Goal: Task Accomplishment & Management: Manage account settings

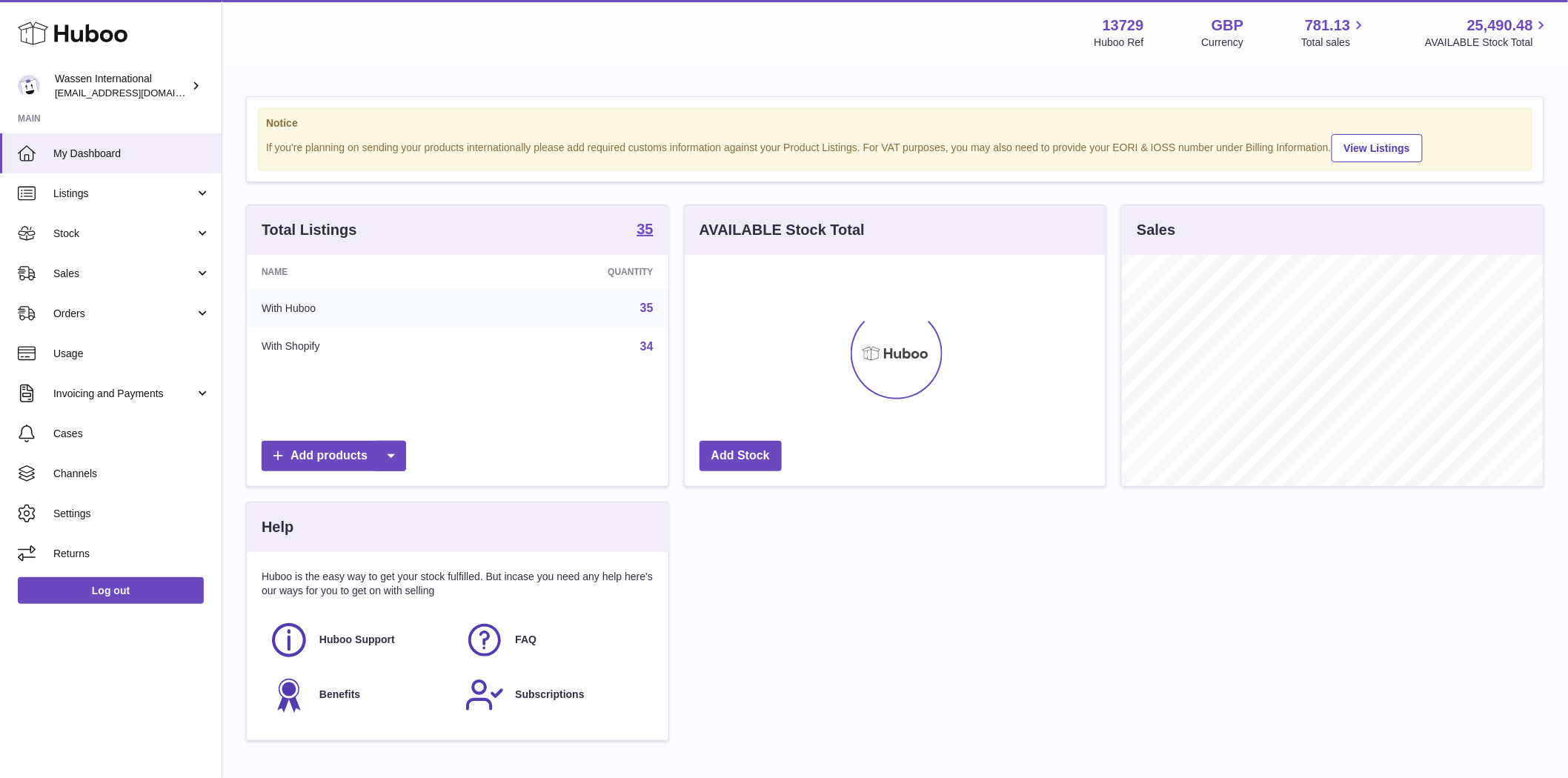
scroll to position [232, 421]
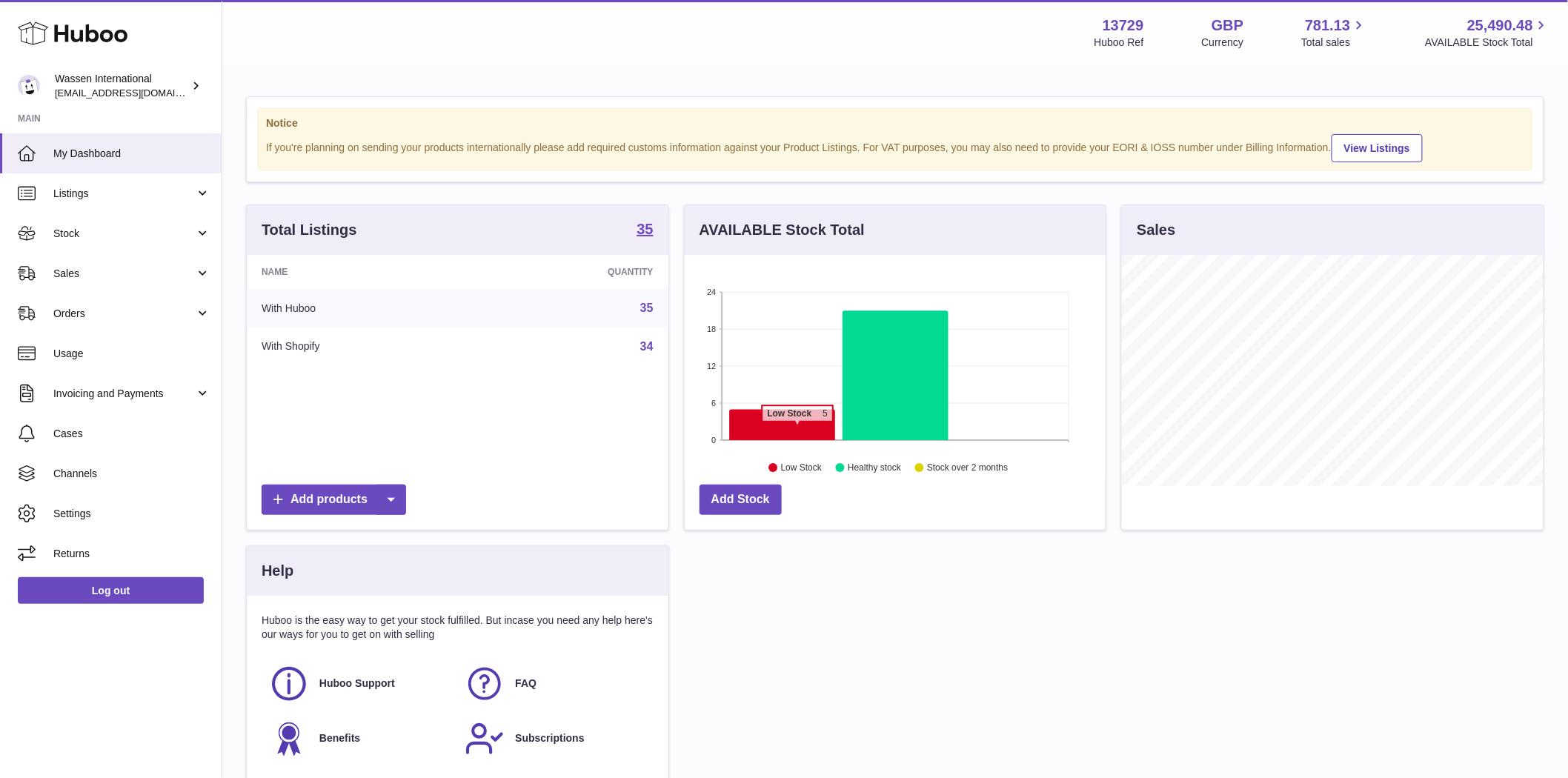
click at [797, 428] on icon at bounding box center [782, 425] width 106 height 31
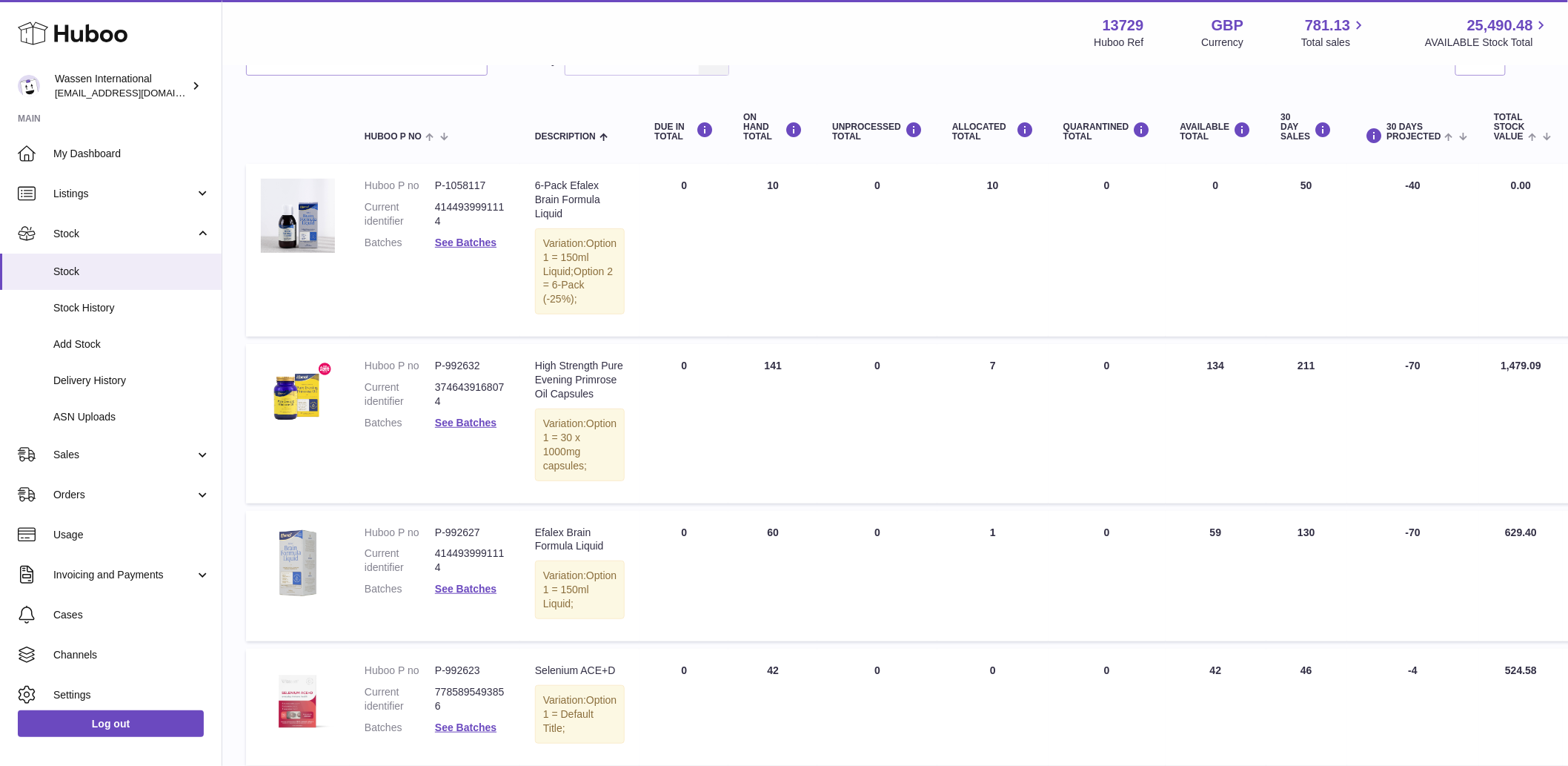
scroll to position [93, 0]
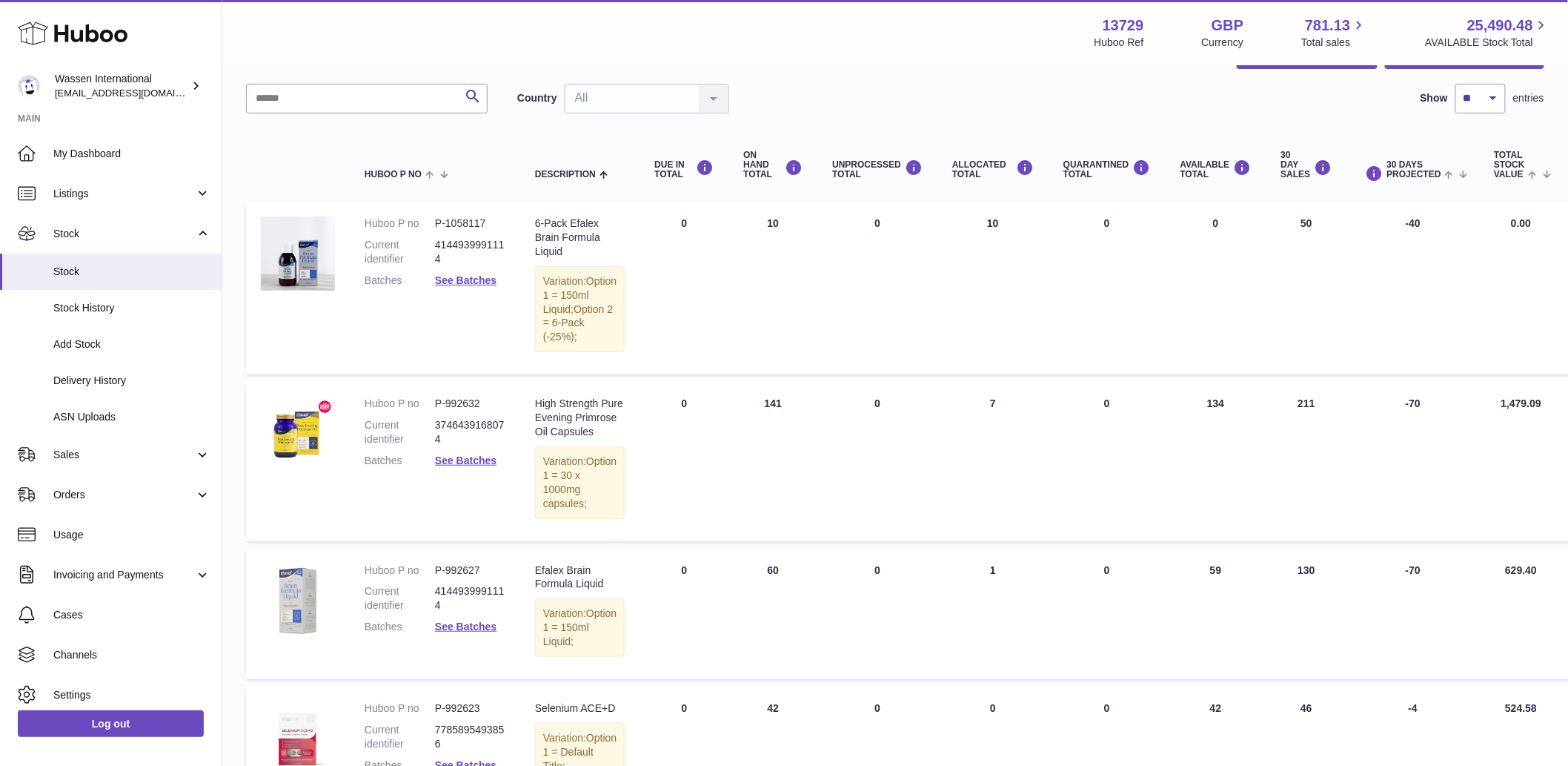
click at [915, 679] on td "UNPROCESSED Total 0" at bounding box center [877, 614] width 120 height 131
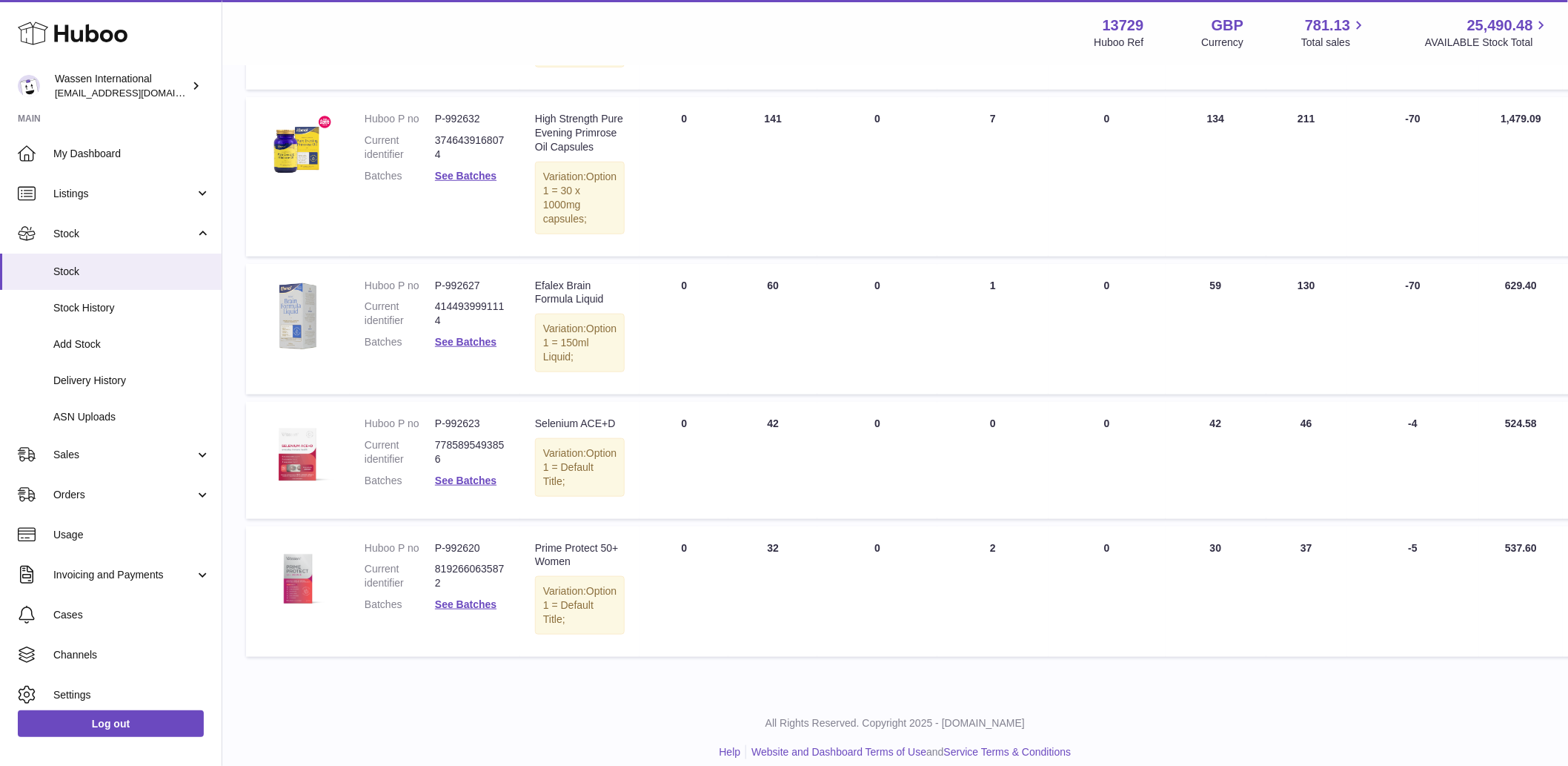
scroll to position [505, 0]
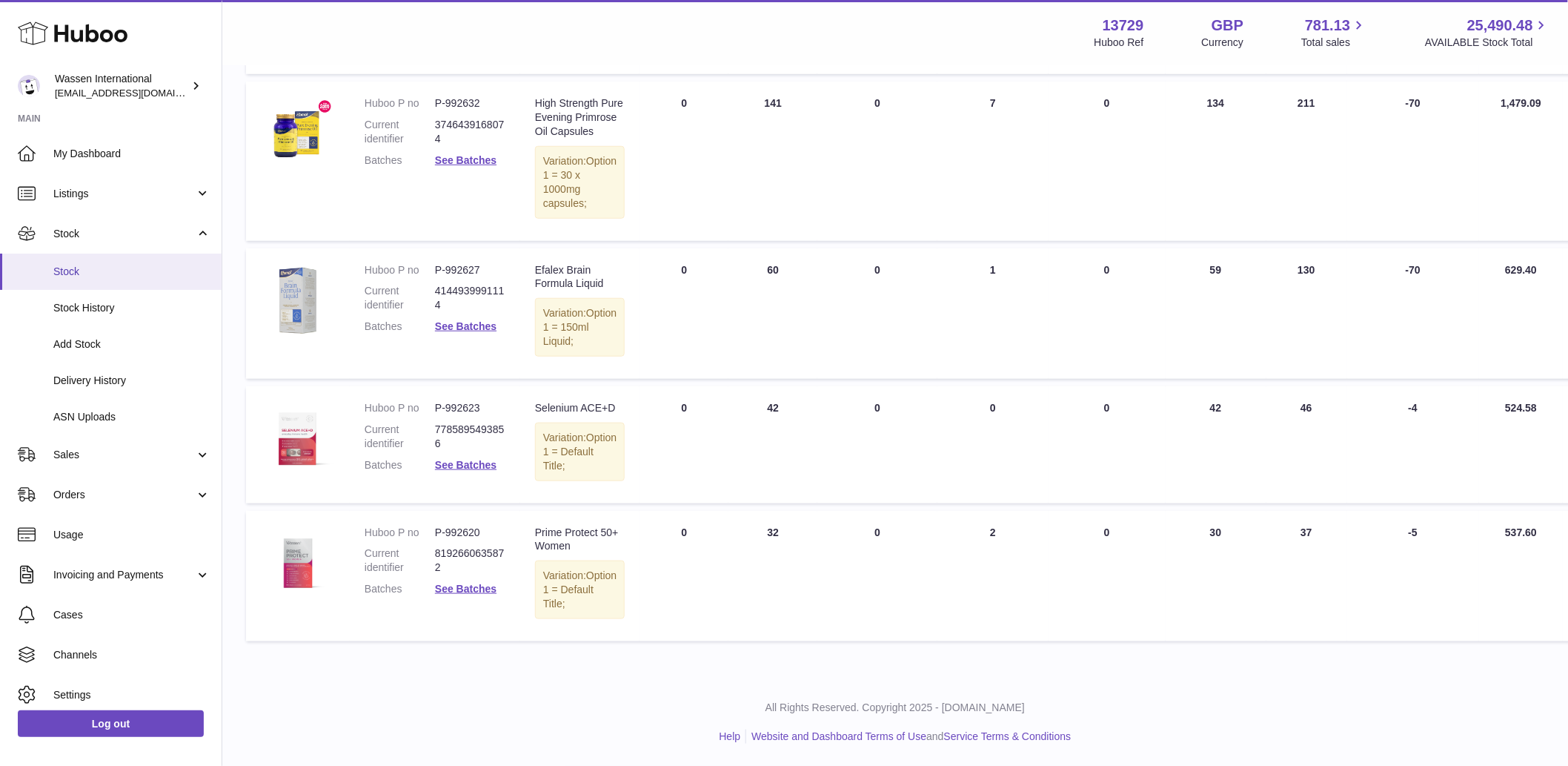
click at [63, 265] on span "Stock" at bounding box center [132, 271] width 157 height 14
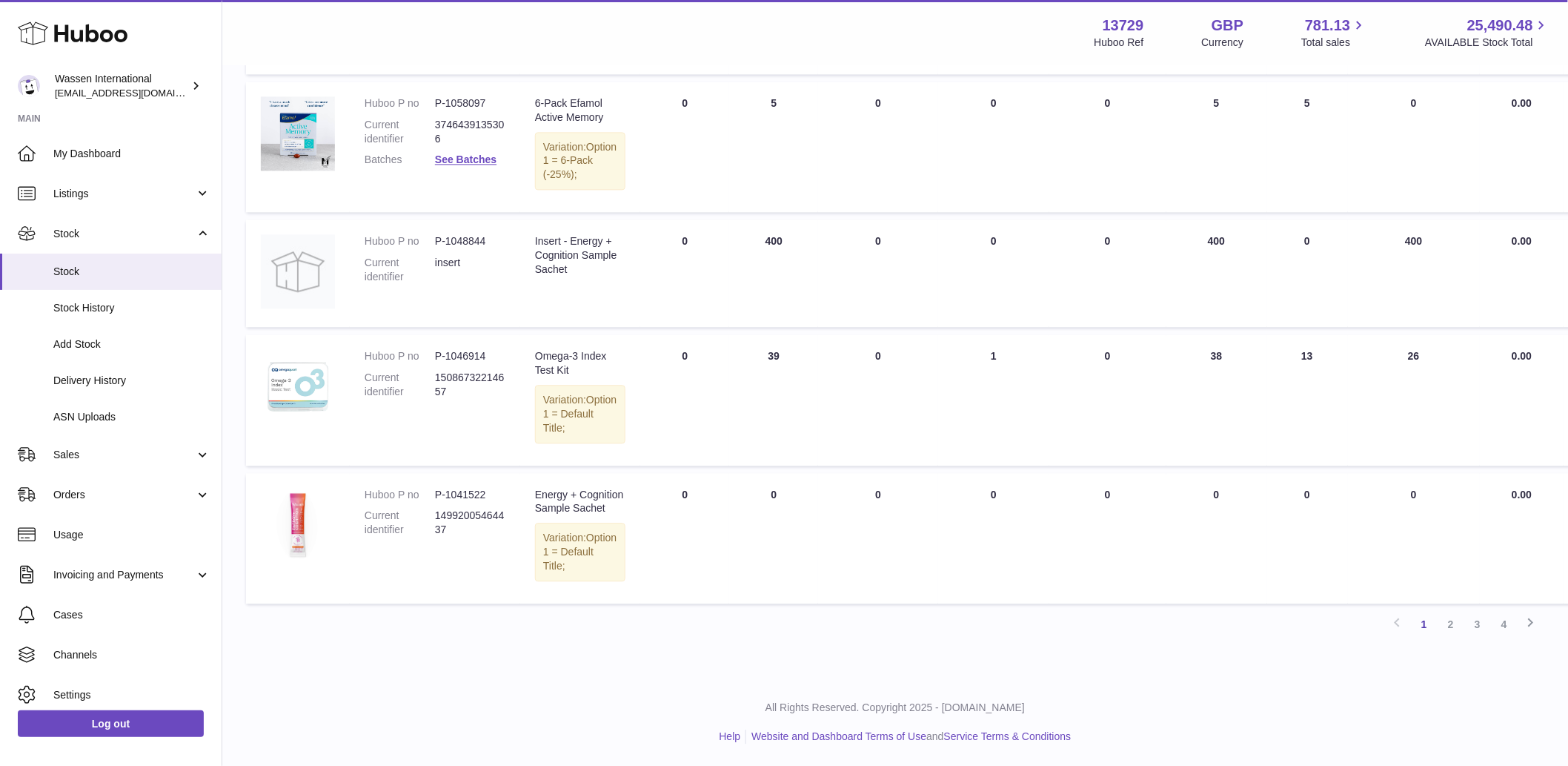
scroll to position [1562, 0]
click at [1476, 626] on link "3" at bounding box center [1477, 624] width 27 height 27
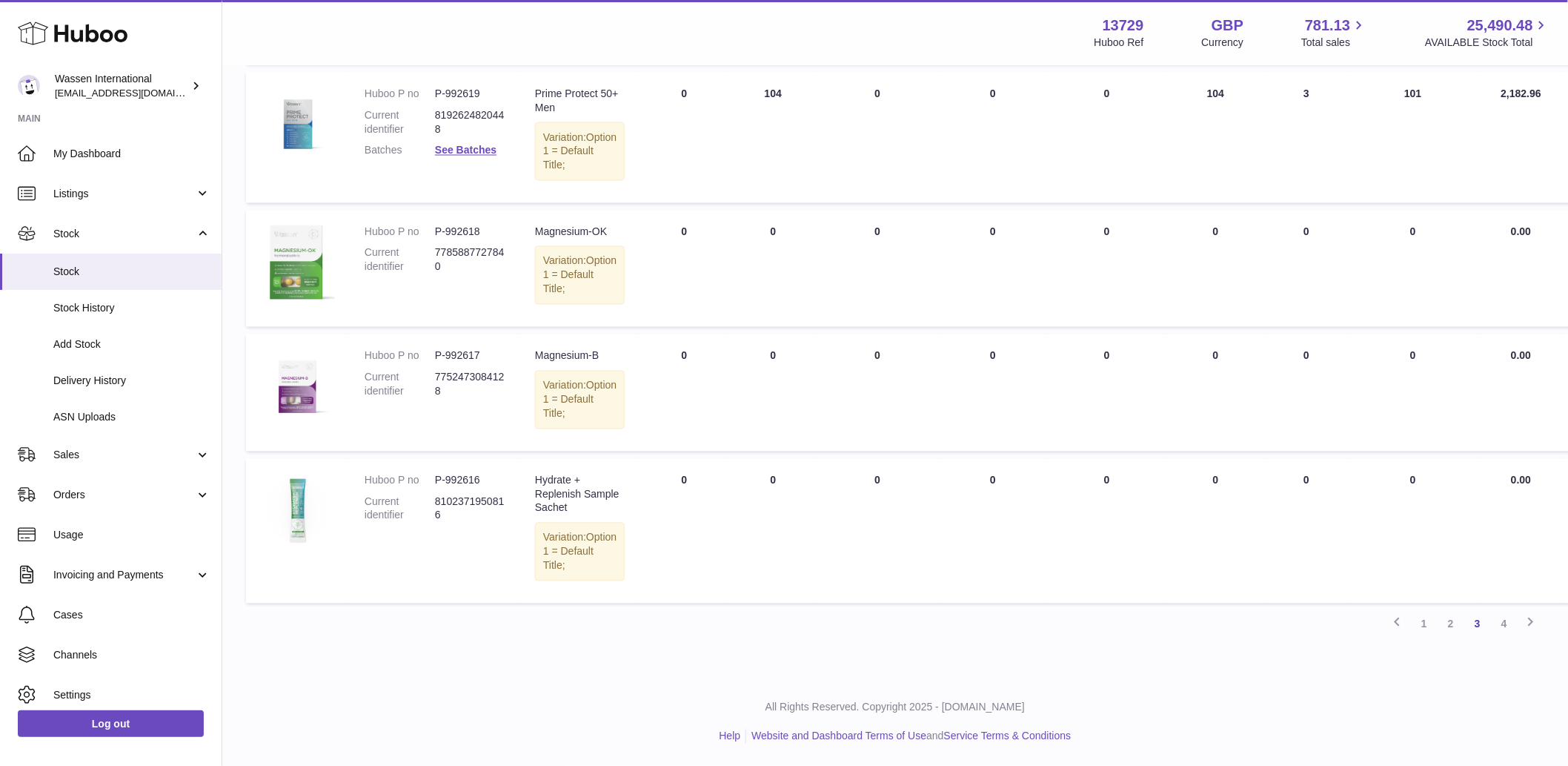
scroll to position [1125, 0]
click at [1457, 638] on link "2" at bounding box center [1450, 624] width 27 height 27
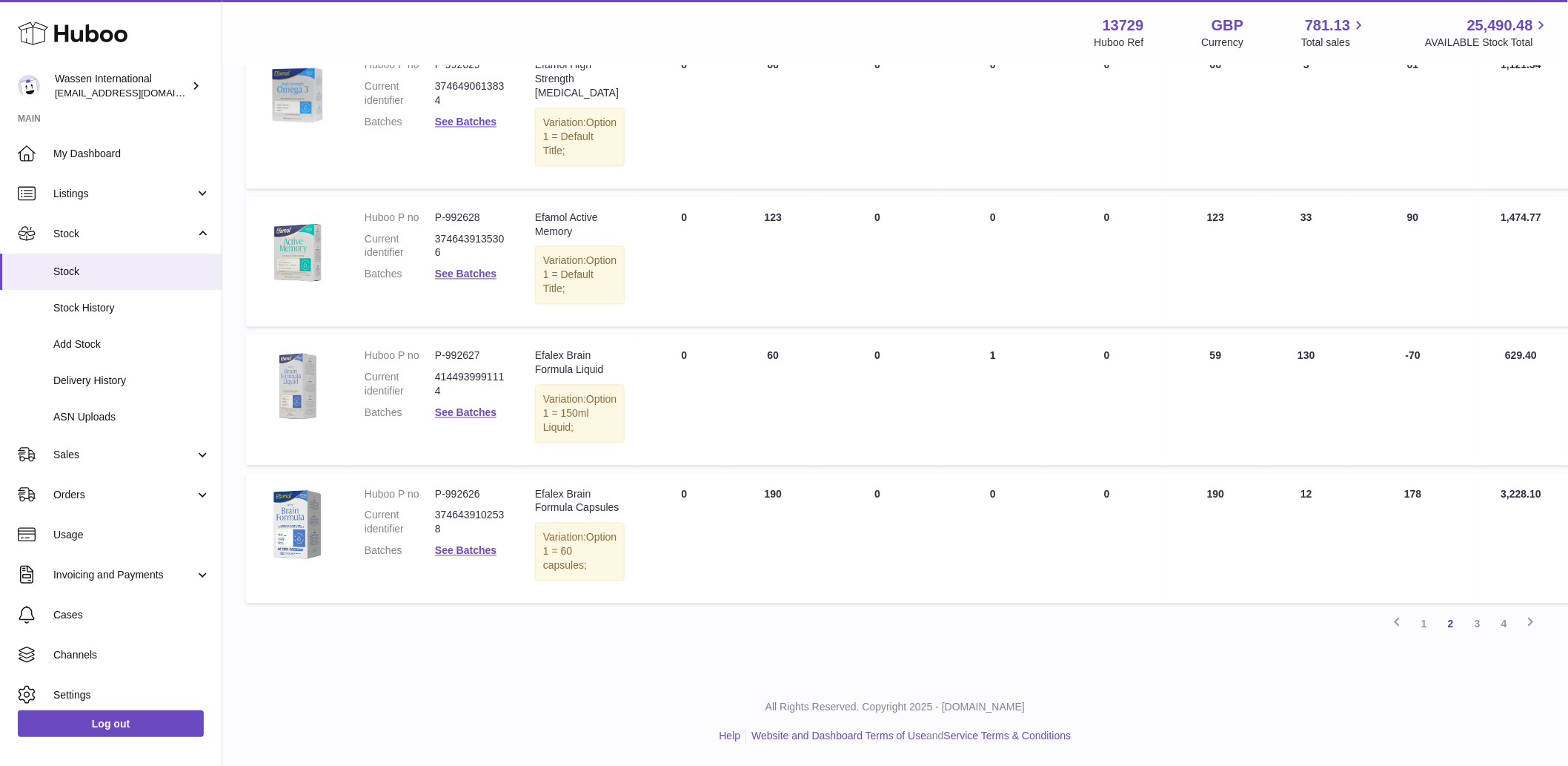
scroll to position [1333, 0]
click at [1508, 626] on link "4" at bounding box center [1504, 624] width 27 height 27
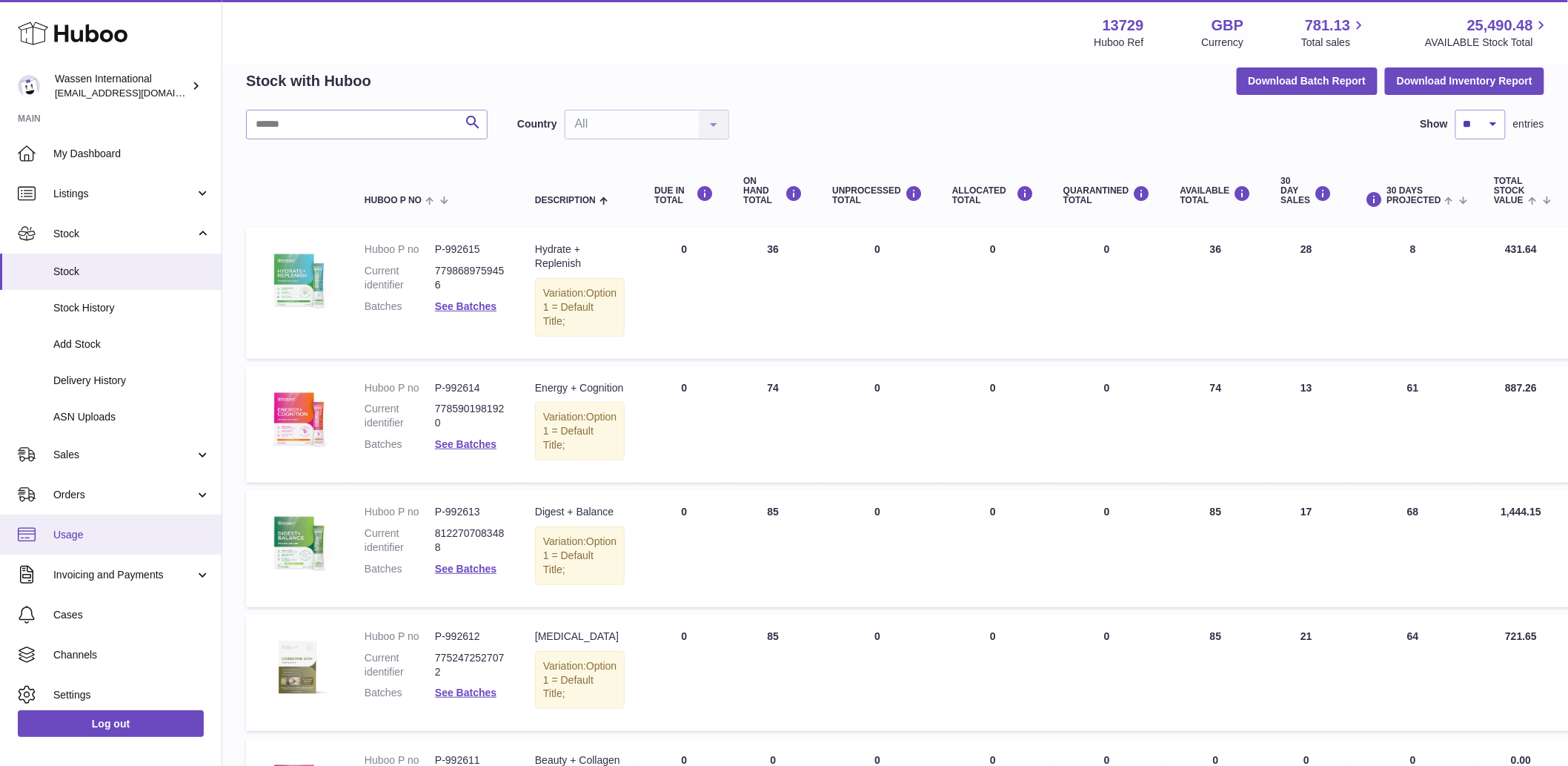
scroll to position [67, 0]
